Goal: Task Accomplishment & Management: Use online tool/utility

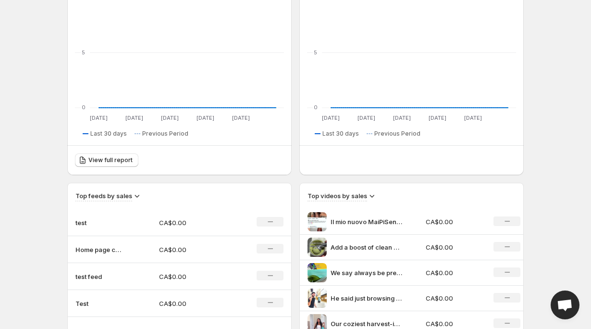
scroll to position [168, 0]
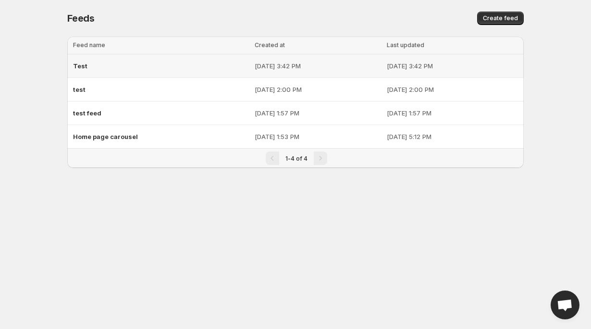
click at [141, 76] on td "Test" at bounding box center [159, 66] width 185 height 24
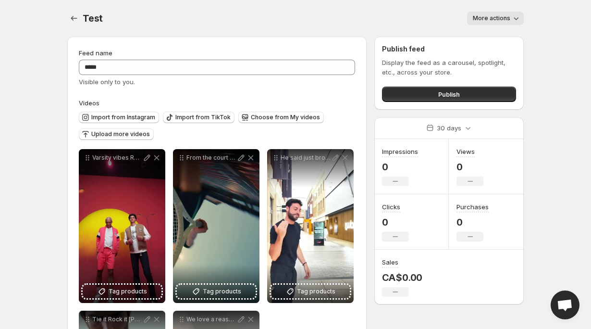
click at [507, 18] on span "More actions" at bounding box center [491, 18] width 37 height 8
click at [408, 8] on div "Test . This page is ready Test More actions More actions More actions" at bounding box center [295, 18] width 457 height 37
click at [466, 123] on icon at bounding box center [468, 128] width 10 height 10
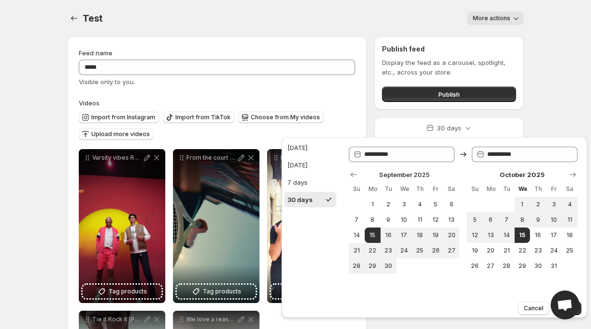
click at [548, 105] on body "**********" at bounding box center [295, 164] width 591 height 329
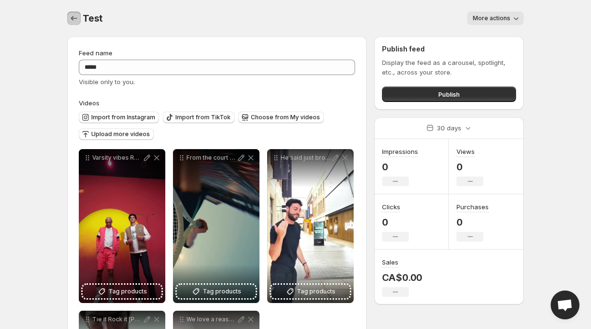
click at [72, 22] on icon "Settings" at bounding box center [74, 18] width 10 height 10
